Goal: Transaction & Acquisition: Purchase product/service

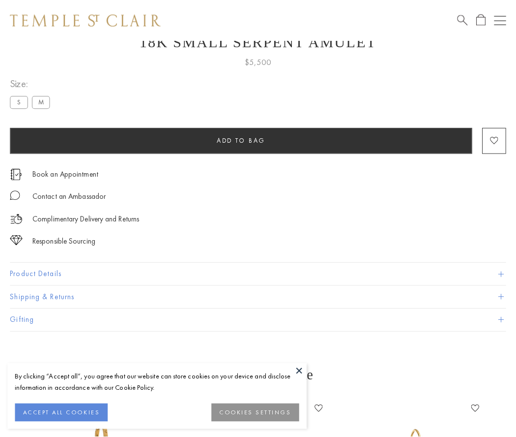
scroll to position [39, 0]
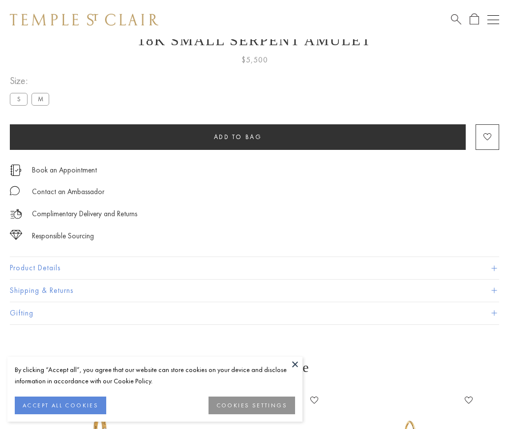
click at [237, 137] on span "Add to bag" at bounding box center [238, 137] width 48 height 8
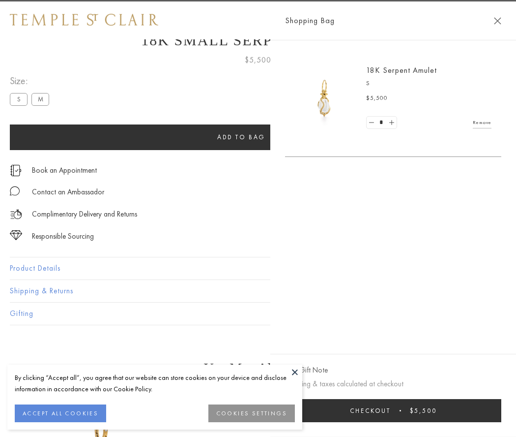
click at [477, 410] on button "Checkout $5,500" at bounding box center [393, 410] width 216 height 23
